Goal: Task Accomplishment & Management: Use online tool/utility

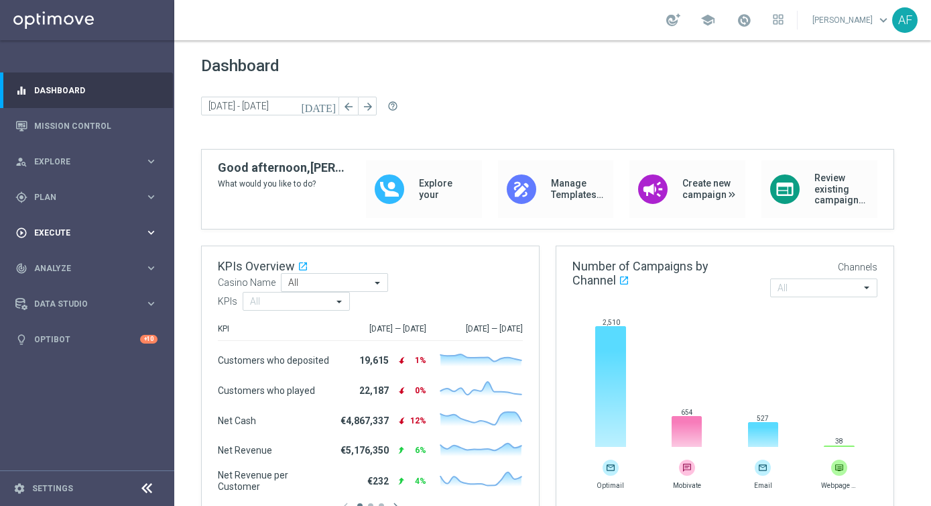
click at [85, 237] on div "play_circle_outline Execute" at bounding box center [79, 233] width 129 height 12
click at [76, 202] on div "gps_fixed Plan" at bounding box center [79, 197] width 129 height 12
click at [71, 266] on span "Templates" at bounding box center [84, 265] width 96 height 8
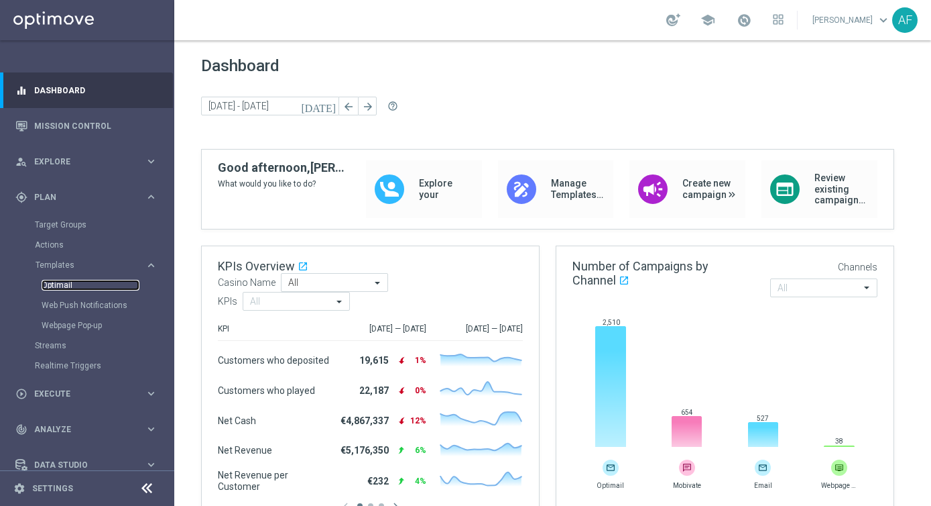
click at [76, 288] on link "Optimail" at bounding box center [91, 285] width 98 height 11
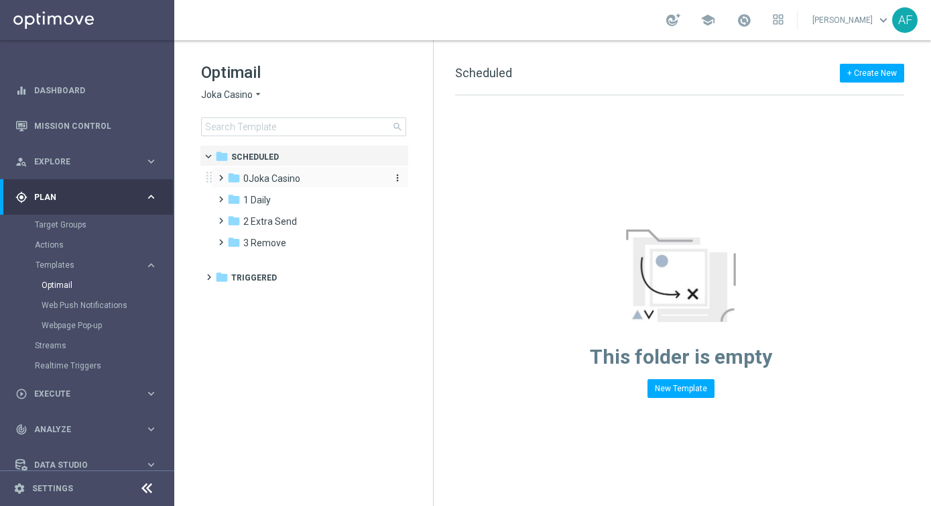
click at [273, 176] on span "0Joka Casino" at bounding box center [271, 178] width 57 height 12
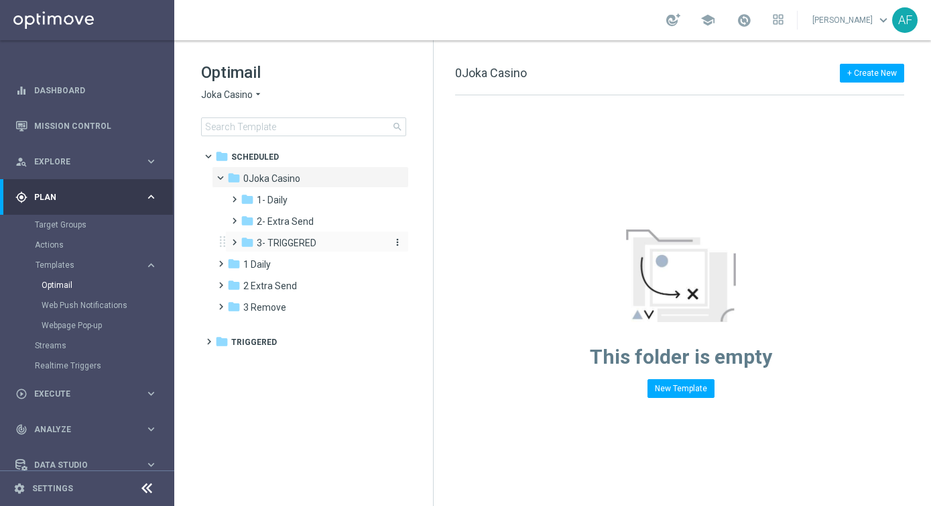
click at [311, 240] on span "3- TRIGGERED" at bounding box center [287, 243] width 60 height 12
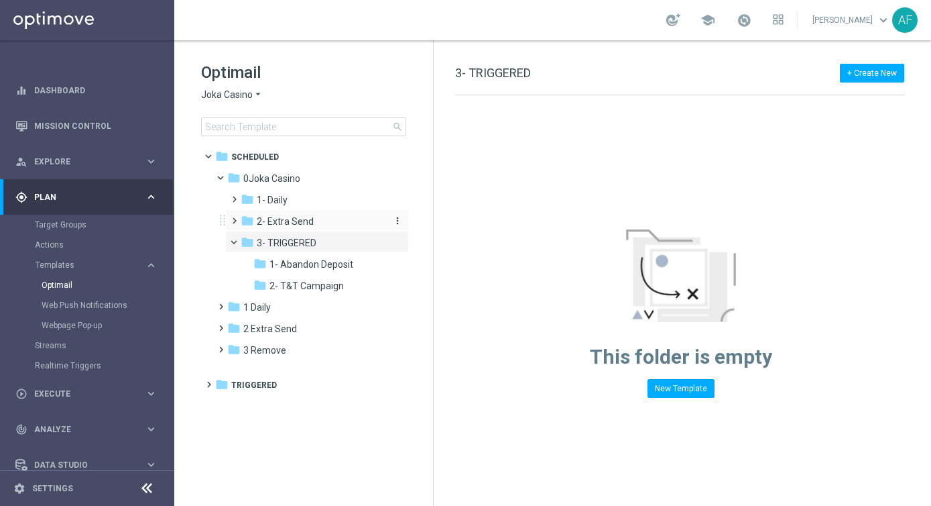
click at [302, 215] on span "2- Extra Send" at bounding box center [285, 221] width 57 height 12
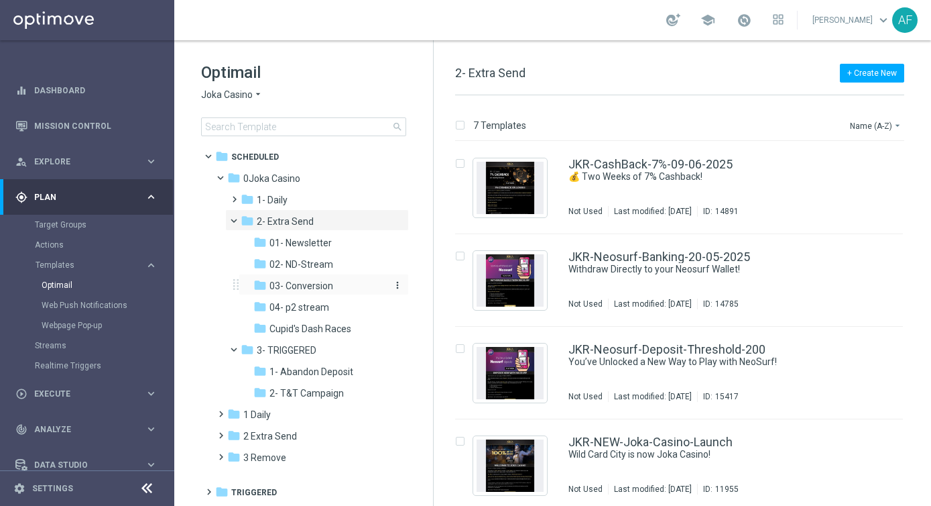
click at [312, 280] on span "03- Conversion" at bounding box center [302, 286] width 64 height 12
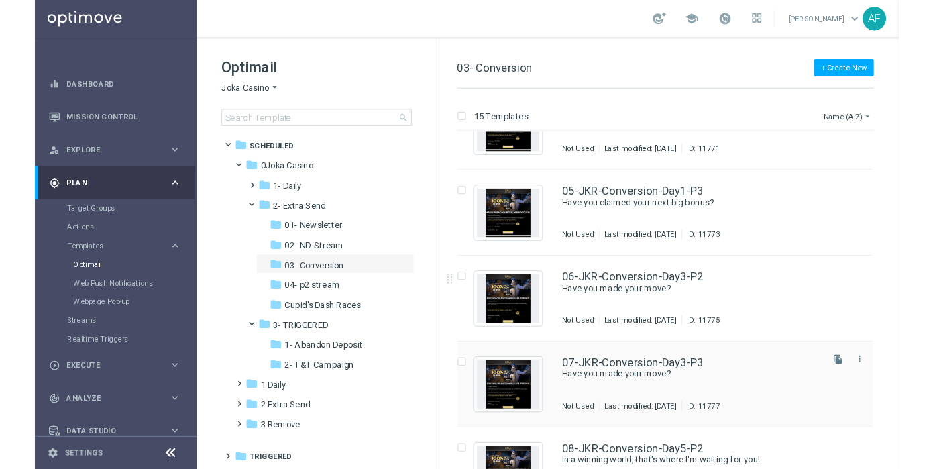
scroll to position [337, 0]
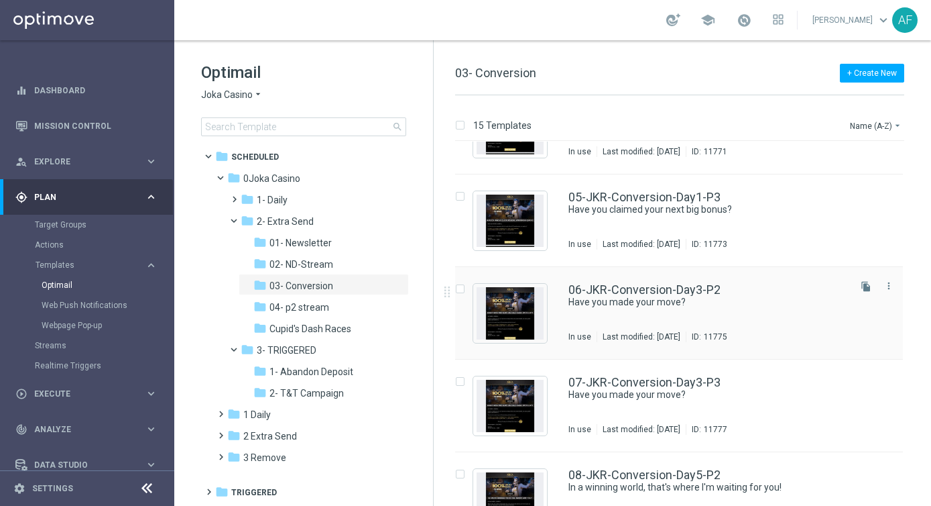
click at [756, 320] on div "06-JKR-Conversion-Day3-P2 Have you made your move? In use Last modified: [DATE]…" at bounding box center [708, 313] width 278 height 58
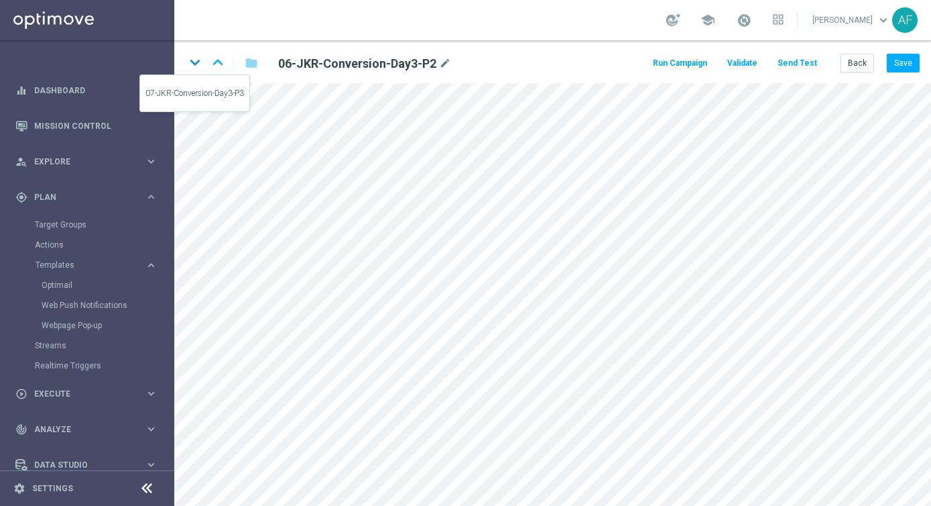
click at [194, 60] on icon "keyboard_arrow_down" at bounding box center [195, 62] width 20 height 20
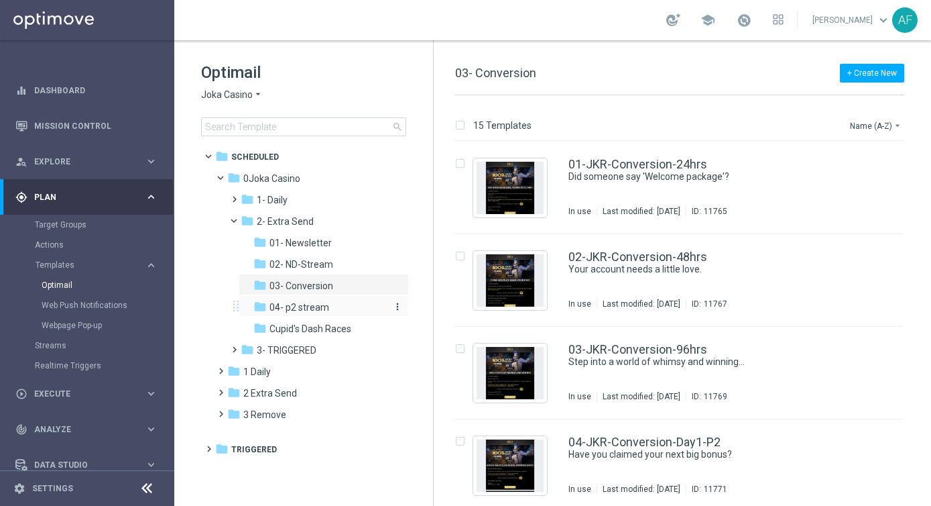
click at [315, 307] on span "04- p2 stream" at bounding box center [300, 307] width 60 height 12
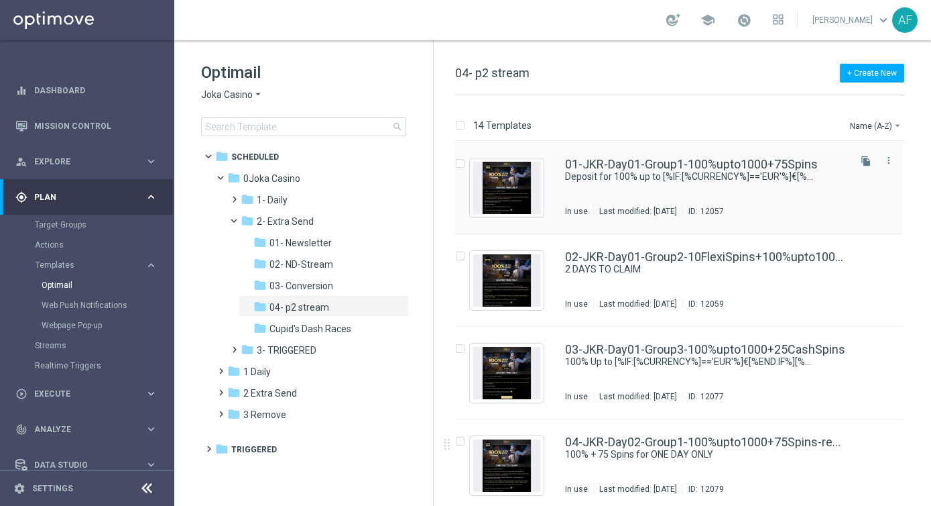
click at [724, 207] on div "12057" at bounding box center [712, 211] width 23 height 11
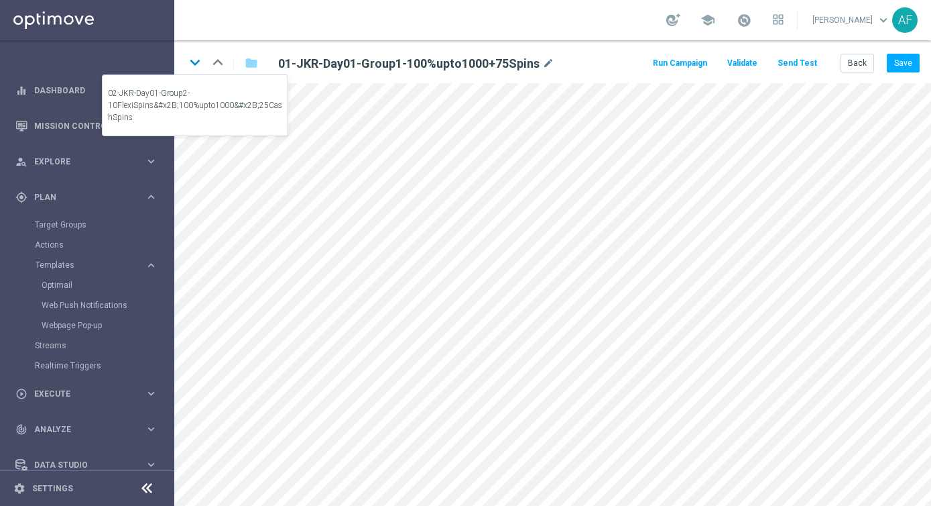
click at [193, 62] on icon "keyboard_arrow_down" at bounding box center [195, 62] width 20 height 20
click at [196, 66] on icon "keyboard_arrow_down" at bounding box center [195, 62] width 20 height 20
click at [196, 59] on icon "keyboard_arrow_down" at bounding box center [195, 62] width 20 height 20
click at [200, 62] on icon "keyboard_arrow_down" at bounding box center [195, 62] width 20 height 20
click at [196, 63] on icon "keyboard_arrow_down" at bounding box center [195, 62] width 20 height 20
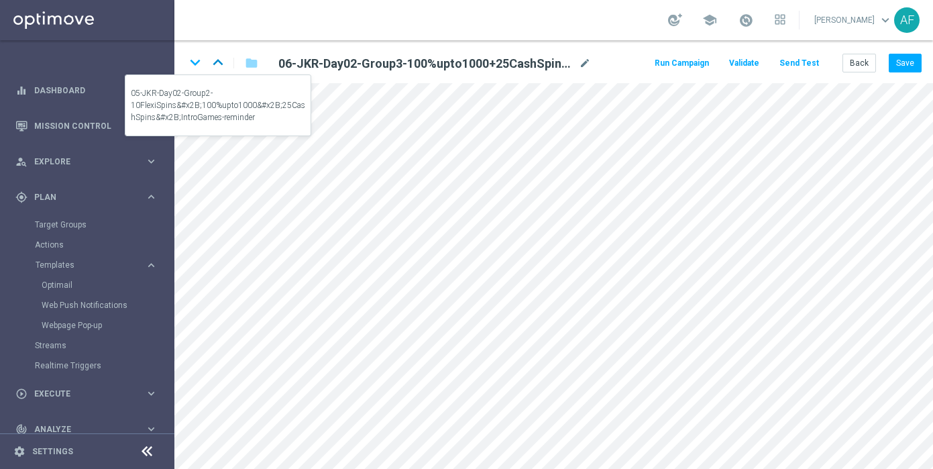
click at [220, 66] on icon "keyboard_arrow_up" at bounding box center [218, 62] width 20 height 20
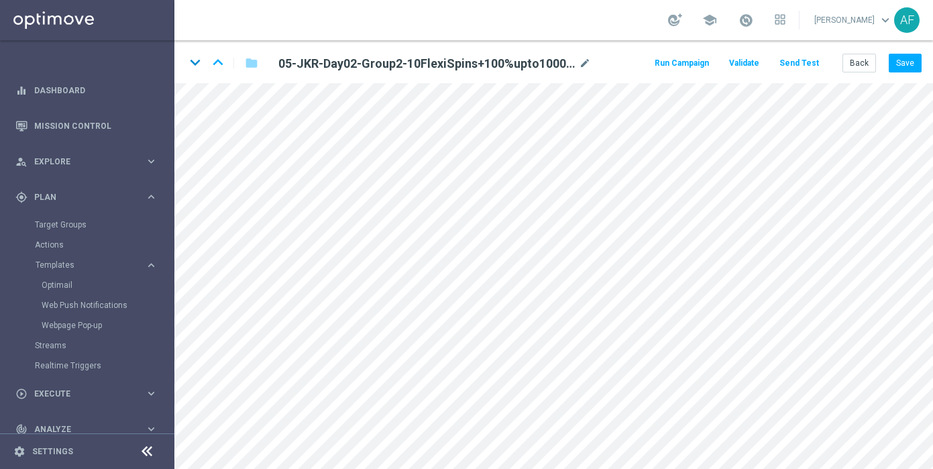
click at [194, 64] on icon "keyboard_arrow_down" at bounding box center [195, 62] width 20 height 20
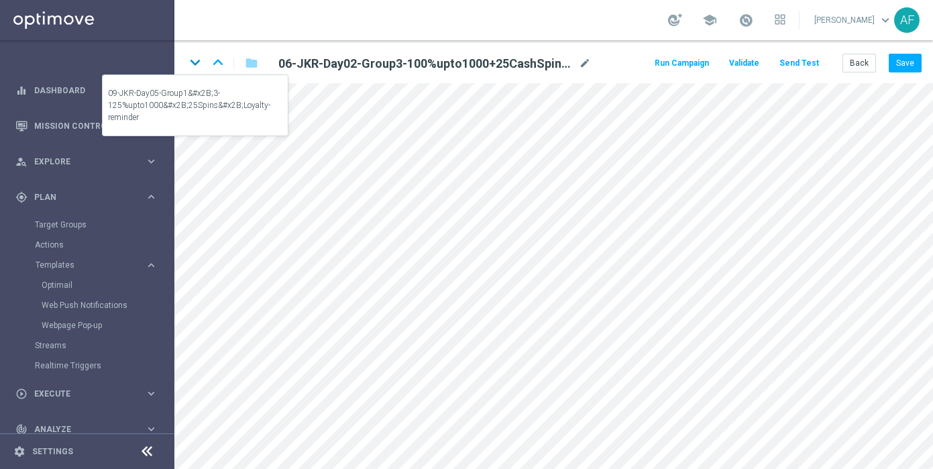
click at [190, 63] on icon "keyboard_arrow_down" at bounding box center [195, 62] width 20 height 20
click at [199, 62] on icon "keyboard_arrow_down" at bounding box center [195, 62] width 20 height 20
click at [200, 63] on icon "keyboard_arrow_down" at bounding box center [195, 62] width 20 height 20
click at [193, 63] on icon "keyboard_arrow_down" at bounding box center [195, 62] width 20 height 20
click at [192, 62] on icon "keyboard_arrow_down" at bounding box center [195, 62] width 20 height 20
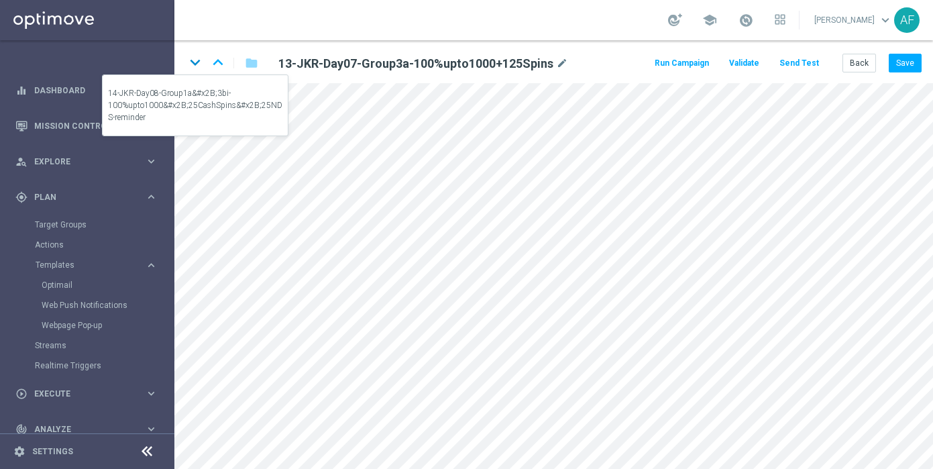
click at [194, 62] on icon "keyboard_arrow_down" at bounding box center [195, 62] width 20 height 20
click at [195, 62] on icon "keyboard_arrow_down" at bounding box center [195, 62] width 20 height 20
click at [195, 64] on icon "keyboard_arrow_down" at bounding box center [195, 62] width 20 height 20
